Goal: Task Accomplishment & Management: Complete application form

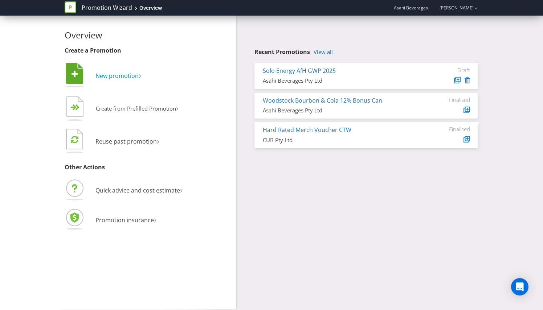
click at [129, 74] on span "New promotion" at bounding box center [116, 76] width 43 height 8
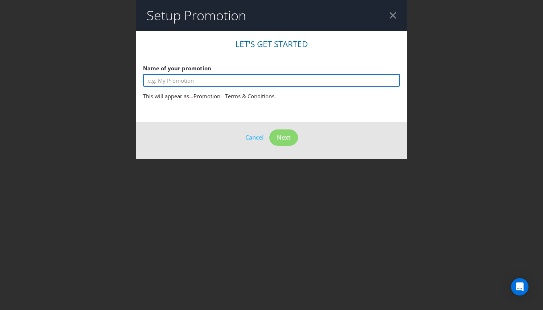
click at [188, 77] on input "text" at bounding box center [271, 80] width 257 height 13
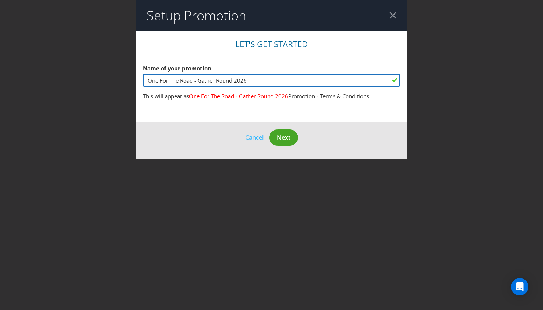
type input "One For The Road - Gather Round 2026"
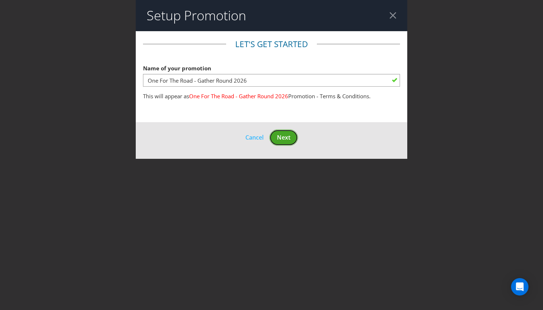
click at [288, 137] on span "Next" at bounding box center [283, 138] width 13 height 8
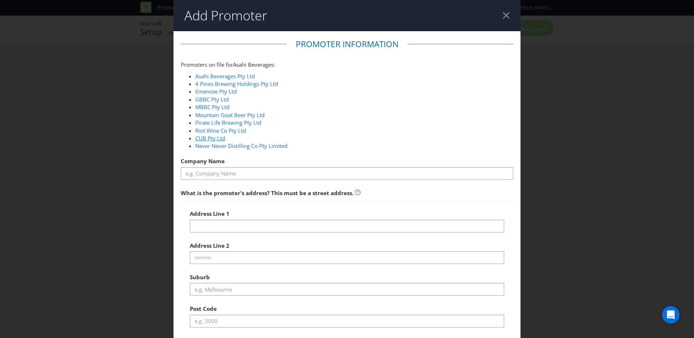
click at [214, 135] on link "CUB Pty Ltd" at bounding box center [210, 138] width 30 height 7
type input "CUB Pty Ltd"
type input "[STREET_ADDRESS]"
type input "Southbank"
type input "3006"
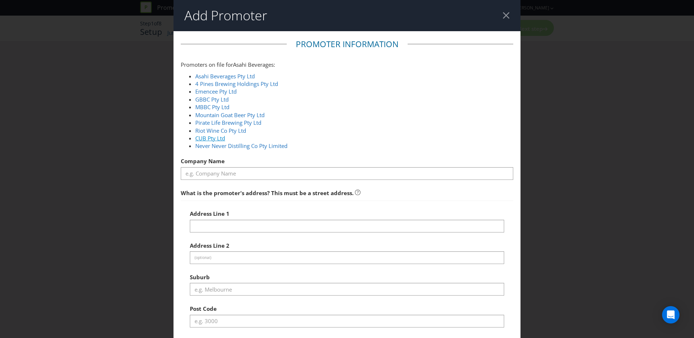
select select "AU"
type input "1800 244 054"
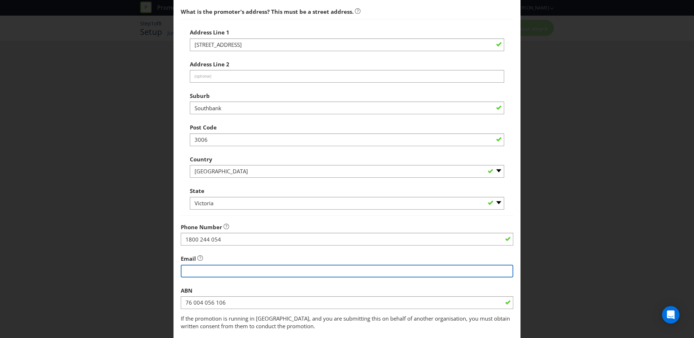
click at [242, 270] on input "string" at bounding box center [347, 271] width 332 height 13
type input "[EMAIL_ADDRESS][DOMAIN_NAME]"
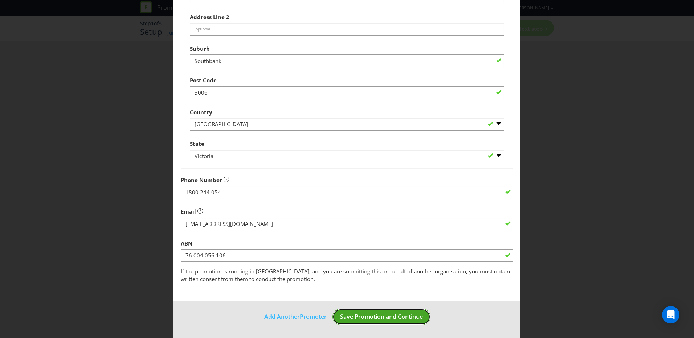
click at [385, 310] on span "Save Promotion and Continue" at bounding box center [381, 317] width 83 height 8
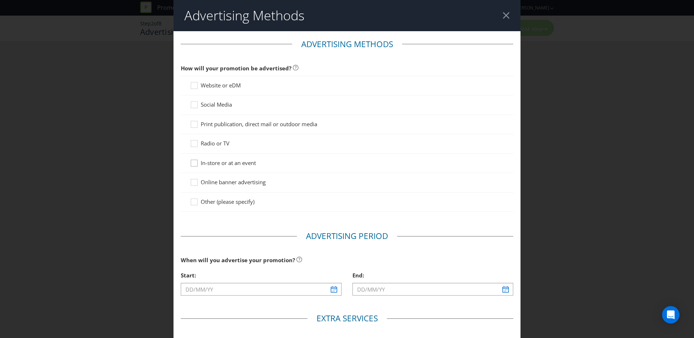
click at [193, 163] on div at bounding box center [194, 161] width 4 height 4
click at [0, 0] on input "In-store or at an event" at bounding box center [0, 0] width 0 height 0
click at [192, 104] on div at bounding box center [194, 103] width 4 height 4
click at [0, 0] on input "Social Media" at bounding box center [0, 0] width 0 height 0
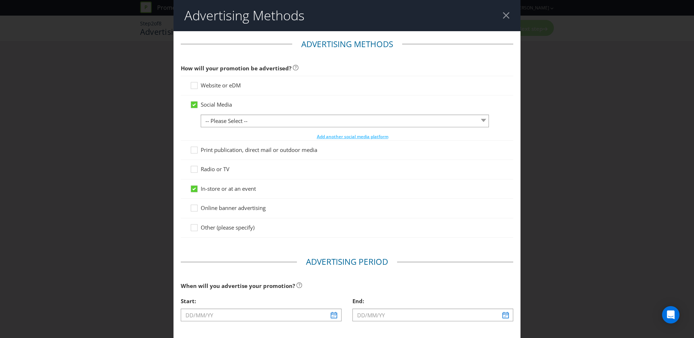
scroll to position [109, 0]
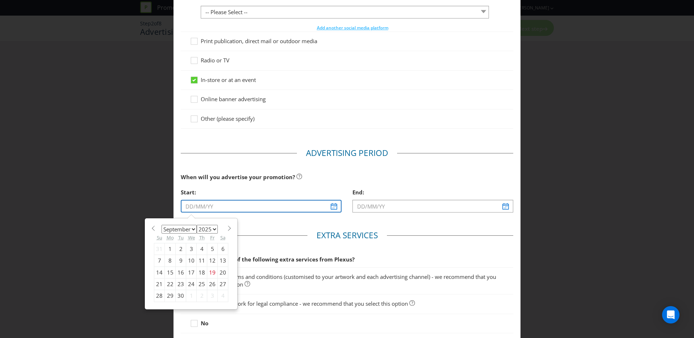
click at [332, 206] on input "text" at bounding box center [261, 206] width 161 height 13
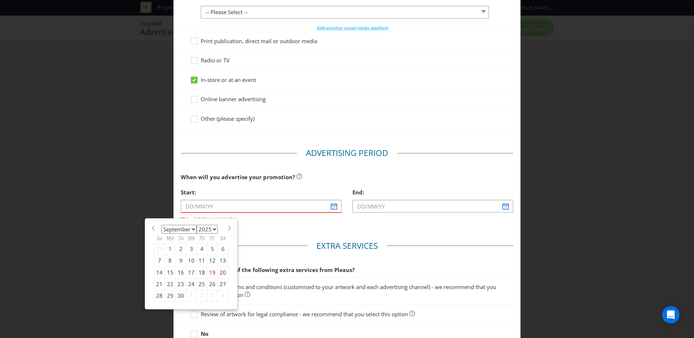
click at [227, 230] on span at bounding box center [228, 228] width 5 height 5
select select "0"
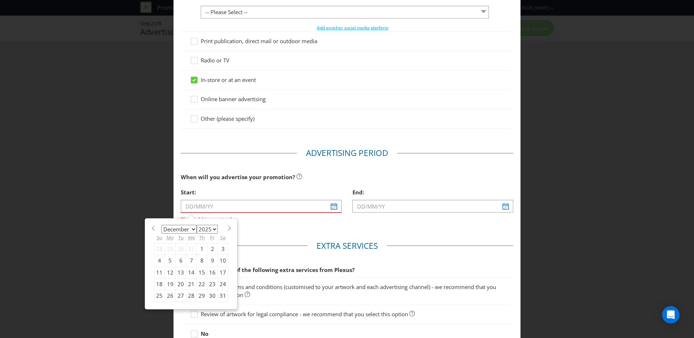
select select "2026"
click at [200, 248] on div "1" at bounding box center [202, 249] width 11 height 12
type input "[DATE]"
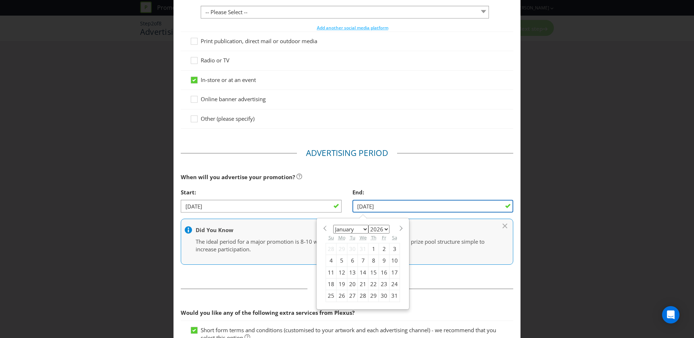
click at [493, 204] on input "[DATE]" at bounding box center [432, 206] width 161 height 13
click at [398, 229] on span at bounding box center [400, 228] width 5 height 5
select select "1"
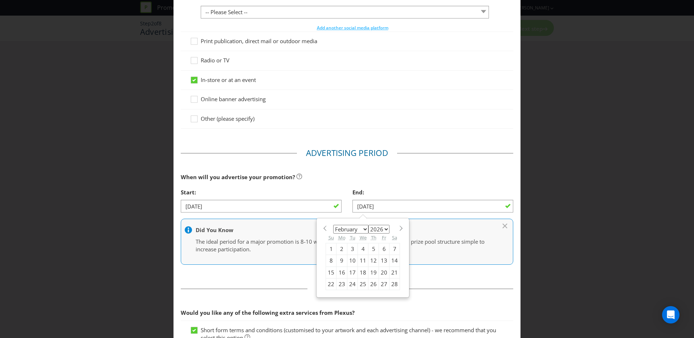
click at [391, 283] on div "28" at bounding box center [394, 285] width 11 height 12
type input "[DATE]"
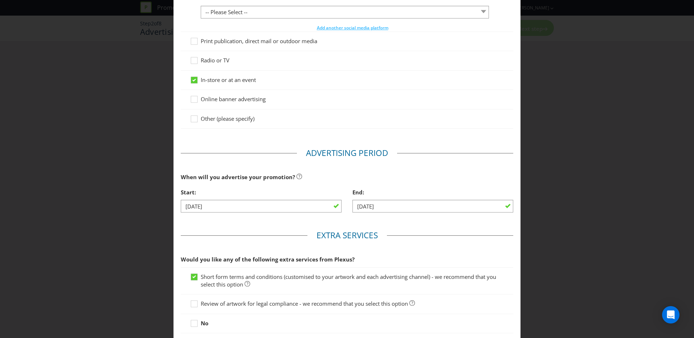
click at [335, 303] on span "Review of artwork for legal compliance - we recommend that you select this opti…" at bounding box center [304, 303] width 207 height 7
click at [0, 0] on input "Review of artwork for legal compliance - we recommend that you select this opti…" at bounding box center [0, 0] width 0 height 0
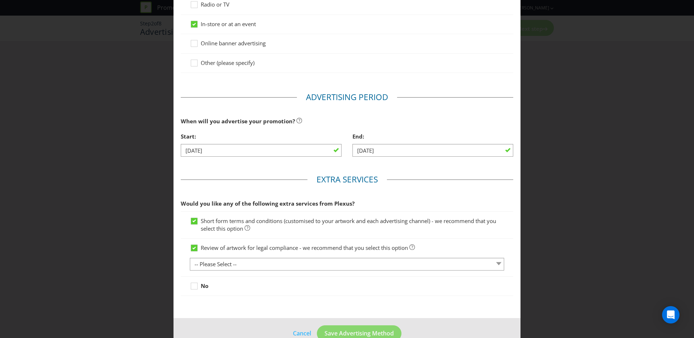
scroll to position [181, 0]
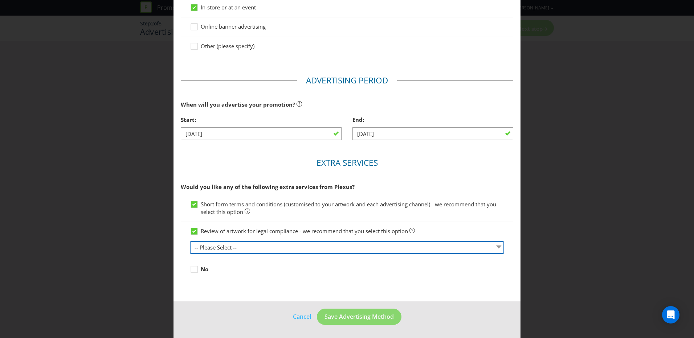
click at [360, 252] on select "-- Please Select -- 1 piece 2-4 pieces (provided at same time) 5-7 pieces (prov…" at bounding box center [347, 247] width 314 height 13
select select "MARKETING_REVIEW_1"
click at [190, 241] on select "-- Please Select -- 1 piece 2-4 pieces (provided at same time) 5-7 pieces (prov…" at bounding box center [347, 247] width 314 height 13
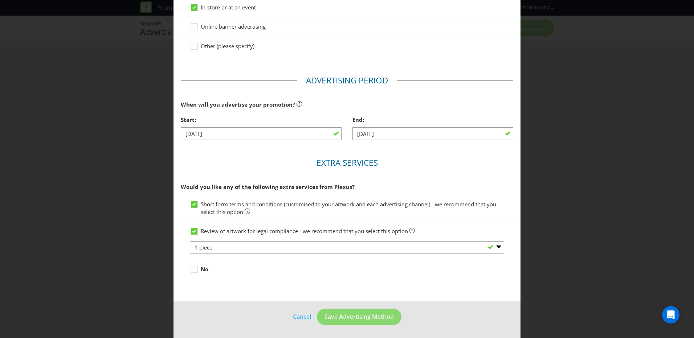
click at [236, 310] on footer "Cancel Save Advertising Method" at bounding box center [346, 320] width 347 height 37
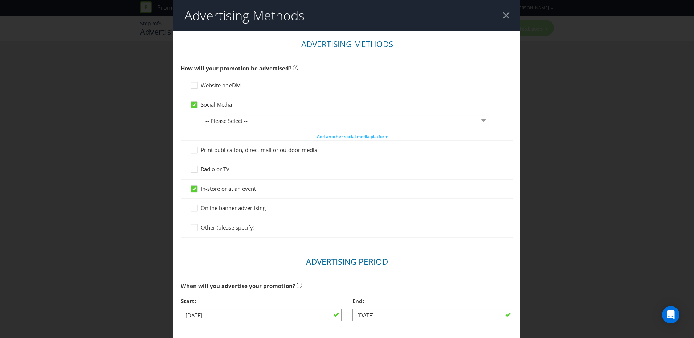
scroll to position [3, 0]
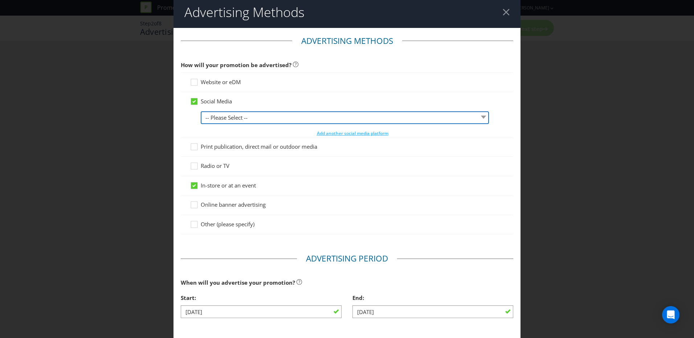
click at [396, 113] on select "-- Please Select -- Facebook X Instagram Snapchat LinkedIn Pinterest Tumblr You…" at bounding box center [345, 117] width 288 height 13
select select "FACEBOOK"
click at [201, 111] on select "-- Please Select -- Facebook X Instagram Snapchat LinkedIn Pinterest Tumblr You…" at bounding box center [345, 117] width 288 height 13
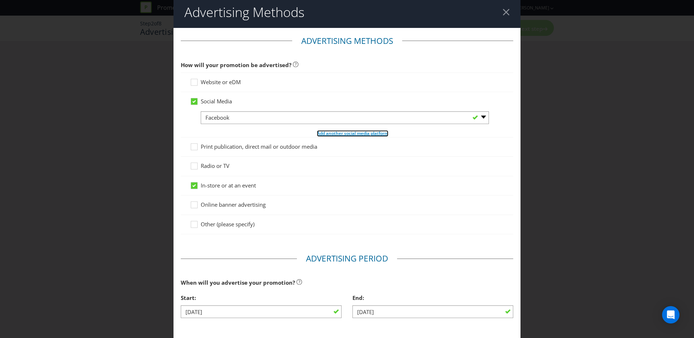
click at [367, 134] on span "Add another social media platform" at bounding box center [352, 133] width 71 height 6
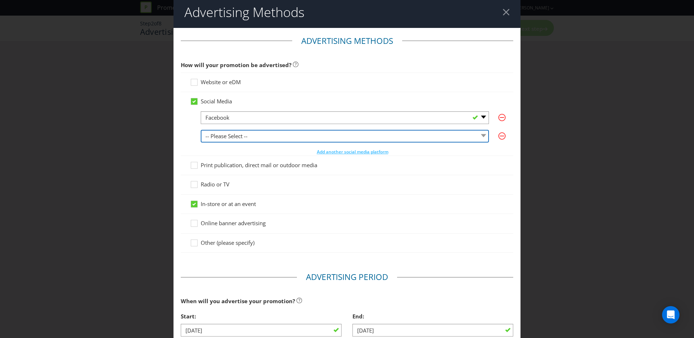
click at [366, 135] on select "-- Please Select -- Facebook X Instagram Snapchat LinkedIn Pinterest Tumblr You…" at bounding box center [345, 136] width 288 height 13
select select "INSTAGRAM"
click at [201, 130] on select "-- Please Select -- Facebook X Instagram Snapchat LinkedIn Pinterest Tumblr You…" at bounding box center [345, 136] width 288 height 13
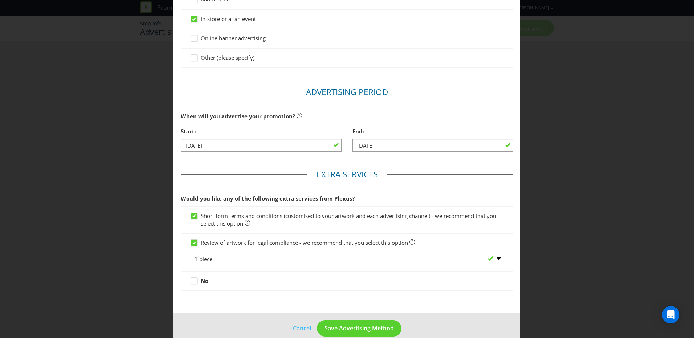
scroll to position [189, 0]
click at [363, 310] on span "Save Advertising Method" at bounding box center [358, 328] width 69 height 8
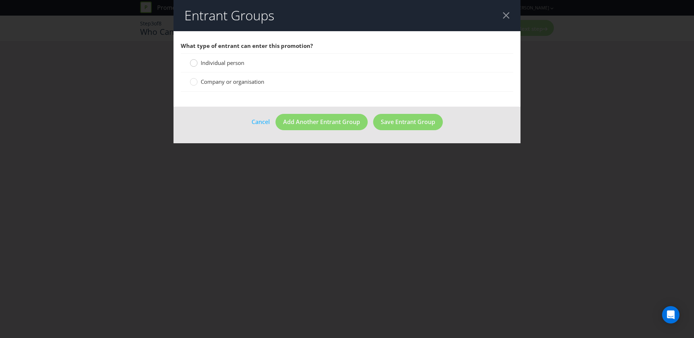
click at [196, 66] on circle at bounding box center [193, 63] width 7 height 7
click at [0, 0] on input "Individual person" at bounding box center [0, 0] width 0 height 0
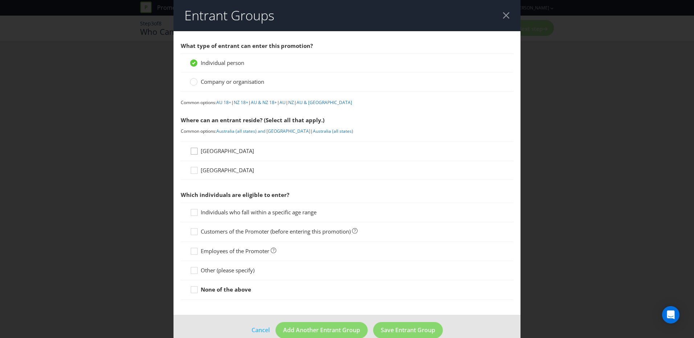
click at [192, 149] on div at bounding box center [194, 149] width 4 height 4
click at [0, 0] on input "[GEOGRAPHIC_DATA]" at bounding box center [0, 0] width 0 height 0
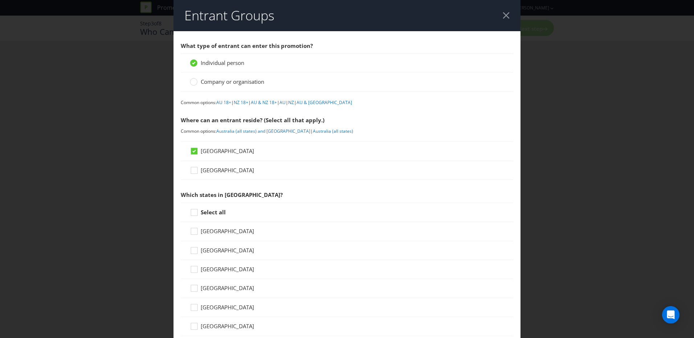
scroll to position [88, 0]
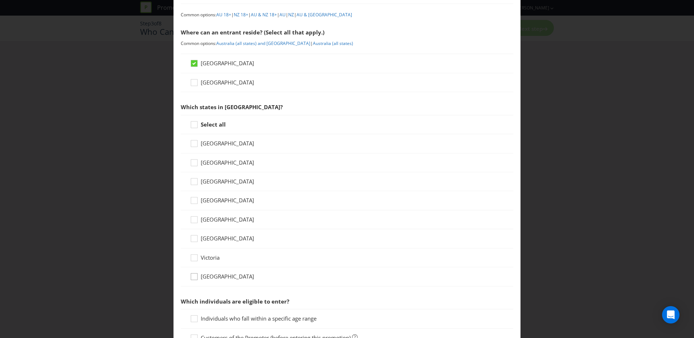
click at [193, 275] on div at bounding box center [194, 274] width 4 height 4
click at [0, 0] on input "[GEOGRAPHIC_DATA]" at bounding box center [0, 0] width 0 height 0
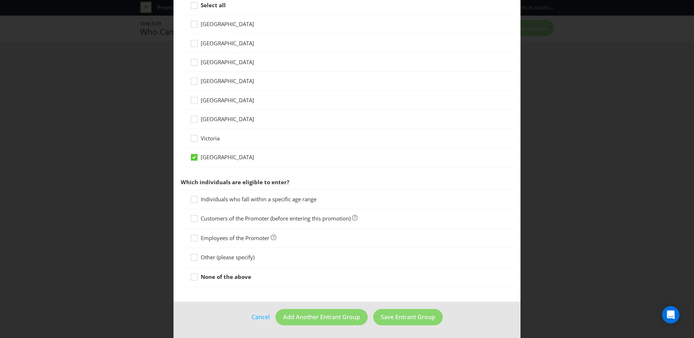
scroll to position [208, 0]
click at [192, 198] on div at bounding box center [194, 197] width 4 height 4
click at [0, 0] on input "Individuals who fall within a specific age range" at bounding box center [0, 0] width 0 height 0
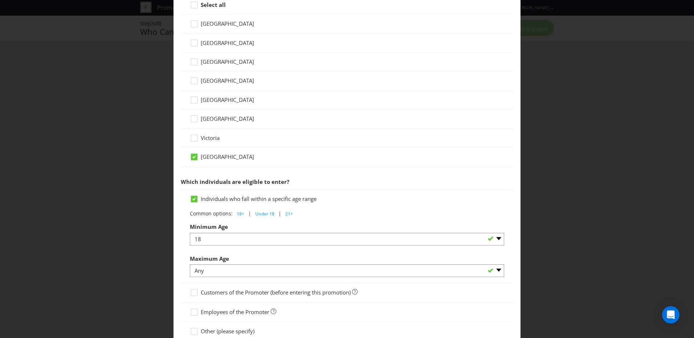
scroll to position [282, 0]
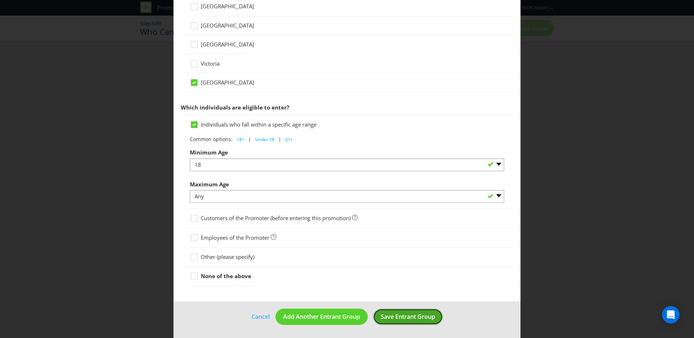
click at [405, 310] on button "Save Entrant Group" at bounding box center [408, 317] width 70 height 16
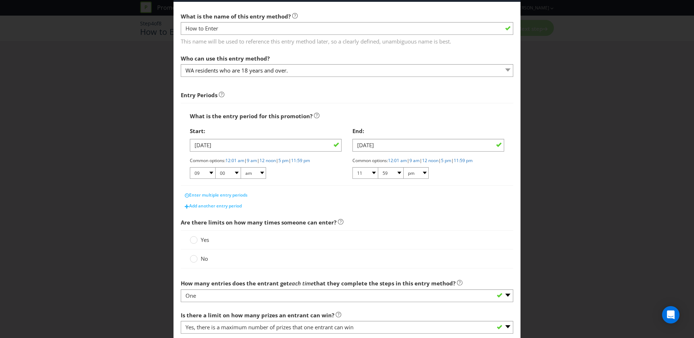
scroll to position [30, 0]
click at [194, 239] on div at bounding box center [194, 237] width 4 height 4
click at [0, 0] on input "Yes" at bounding box center [0, 0] width 0 height 0
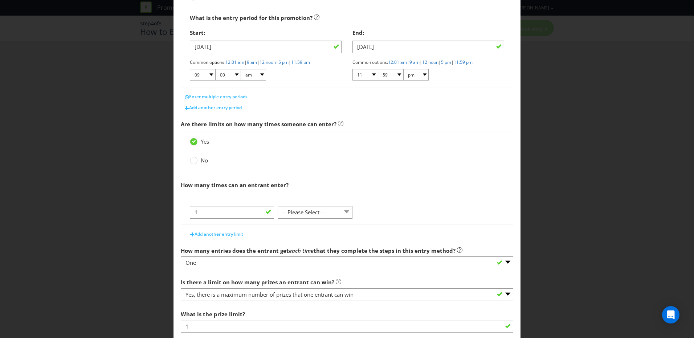
scroll to position [128, 0]
click at [335, 217] on select "-- Please Select -- per person per day per purchase per transaction Other (plea…" at bounding box center [315, 212] width 75 height 13
select select "PER_DAY"
click at [278, 206] on select "-- Please Select -- per person per day per purchase per transaction Other (plea…" at bounding box center [315, 212] width 75 height 13
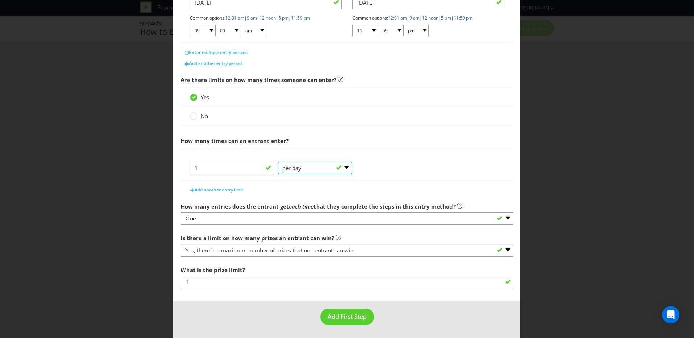
scroll to position [171, 0]
click at [351, 310] on span "Add First Step" at bounding box center [347, 318] width 39 height 8
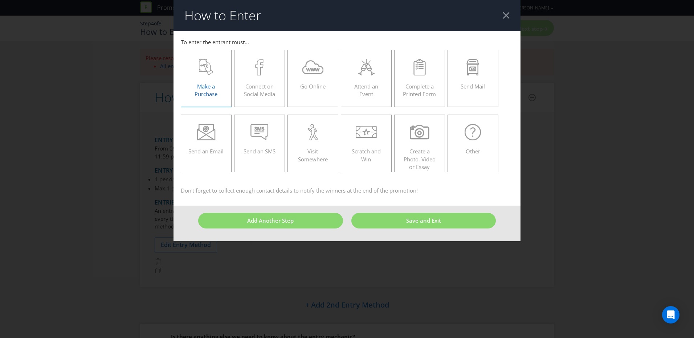
click at [216, 78] on div "Make a Purchase" at bounding box center [206, 75] width 36 height 33
click at [0, 0] on input "Make a Purchase" at bounding box center [0, 0] width 0 height 0
